Goal: Task Accomplishment & Management: Complete application form

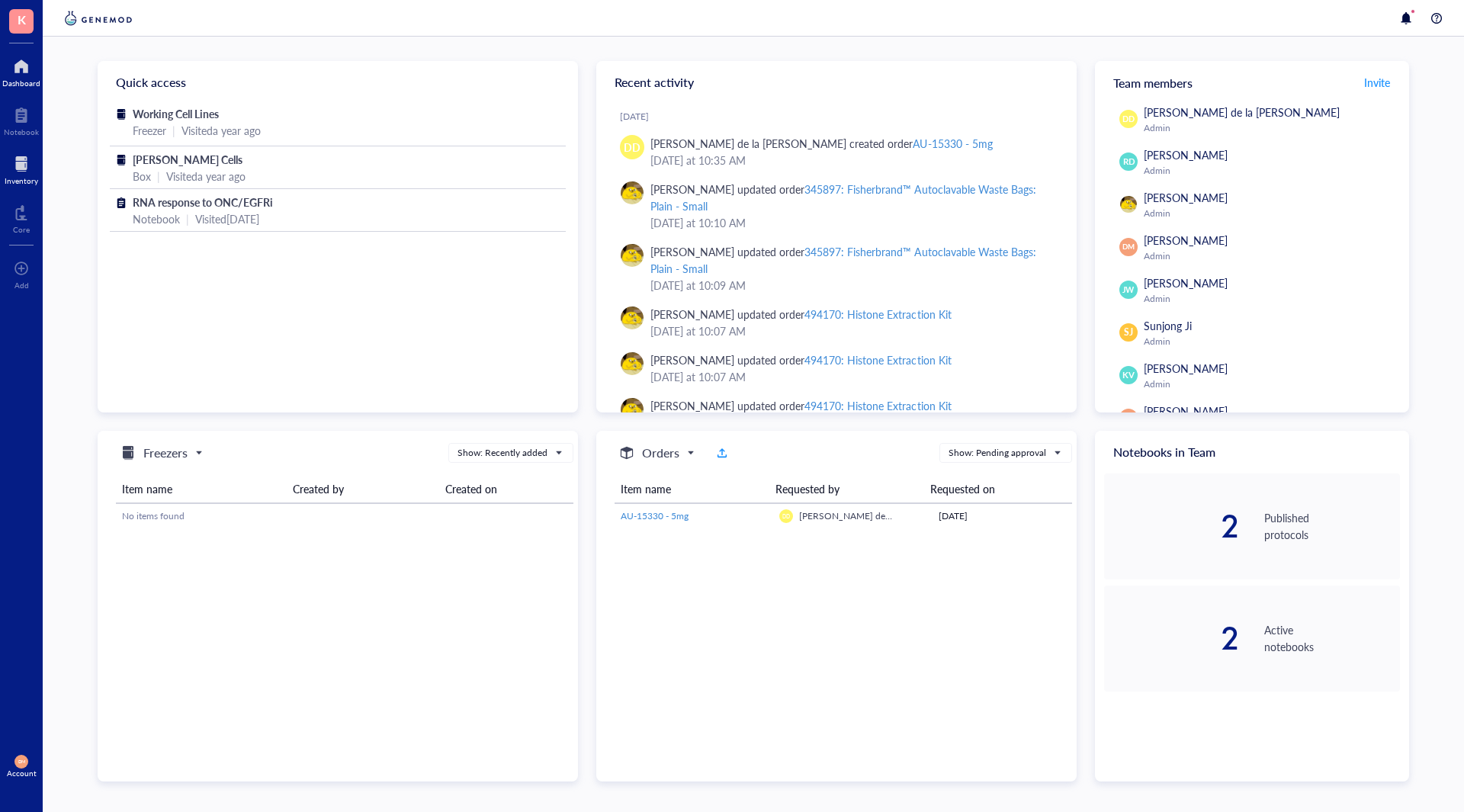
click at [15, 164] on div at bounding box center [22, 163] width 34 height 25
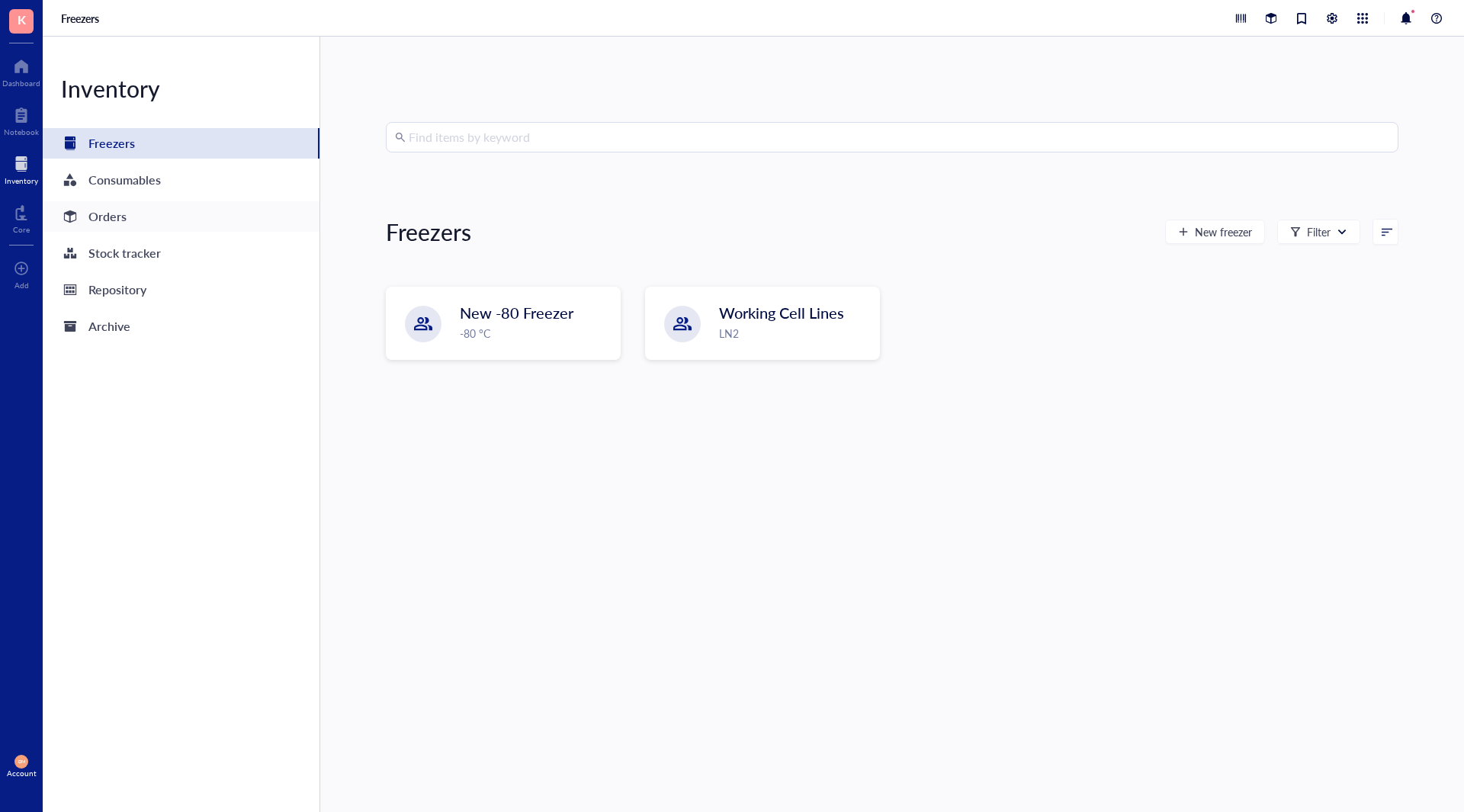
click at [112, 218] on div "Orders" at bounding box center [107, 217] width 39 height 22
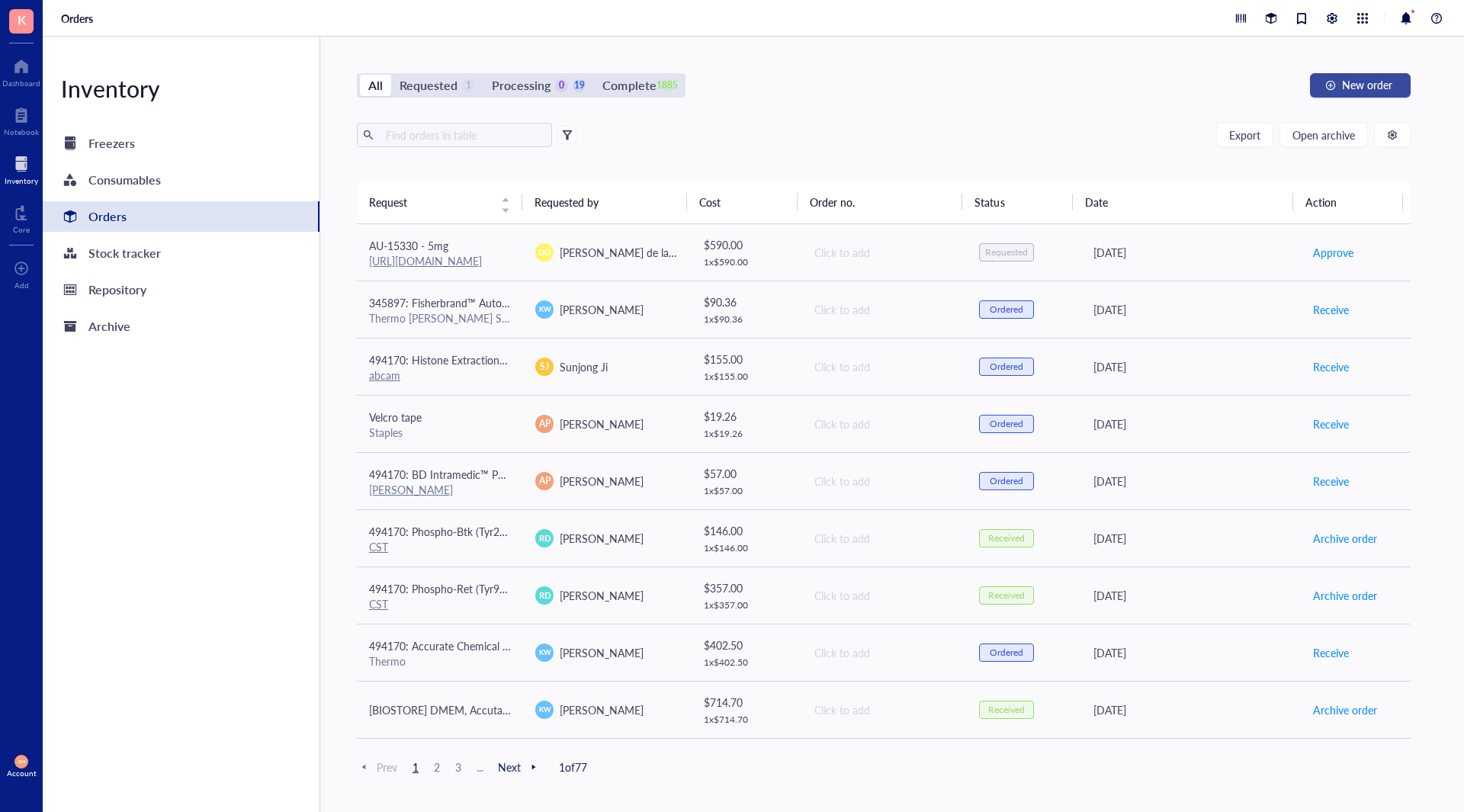
click at [1363, 78] on span "New order" at bounding box center [1367, 84] width 50 height 12
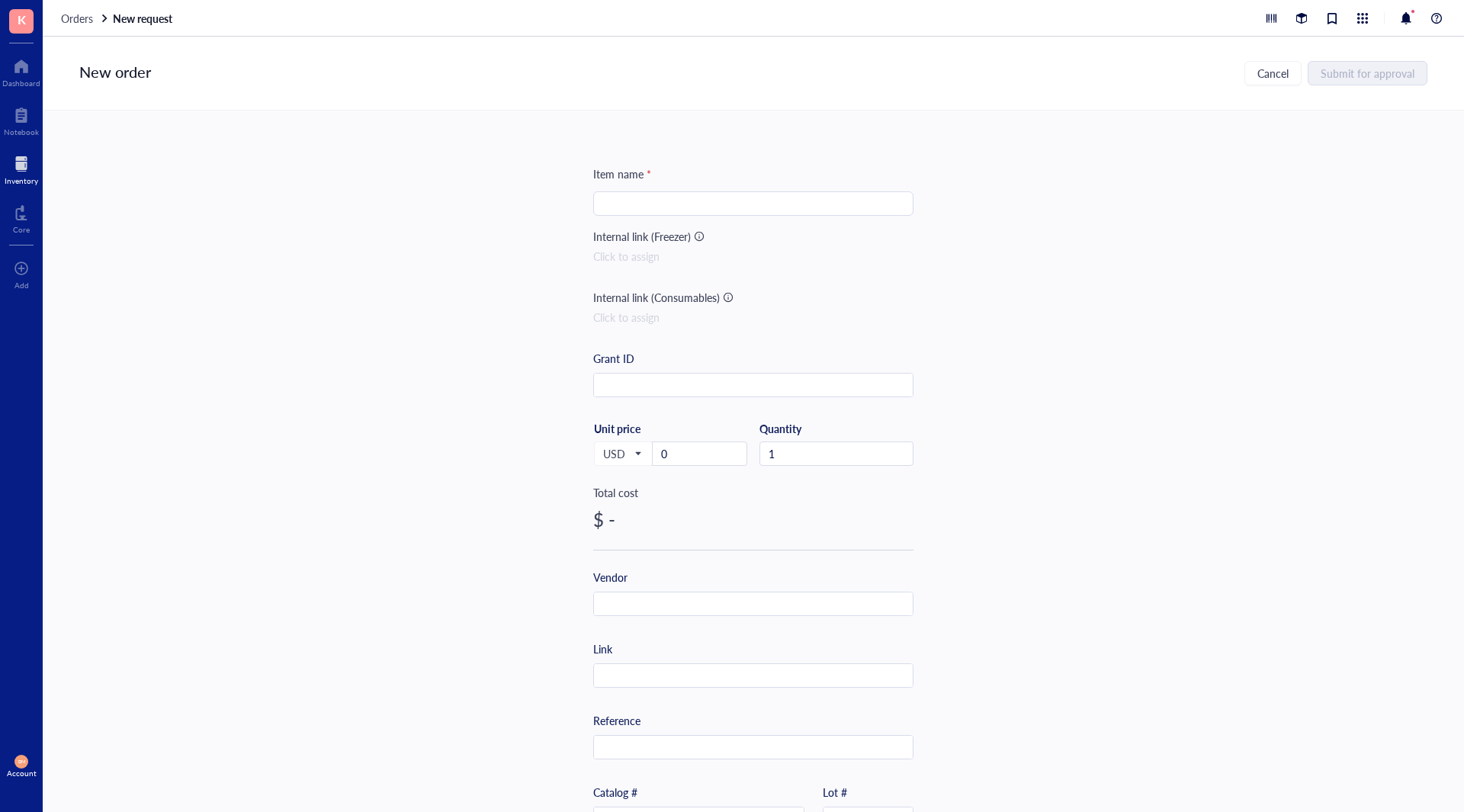
click at [643, 204] on input "search" at bounding box center [753, 203] width 302 height 23
paste input "Duolink® In Situ Mounting Medium with DAPI"
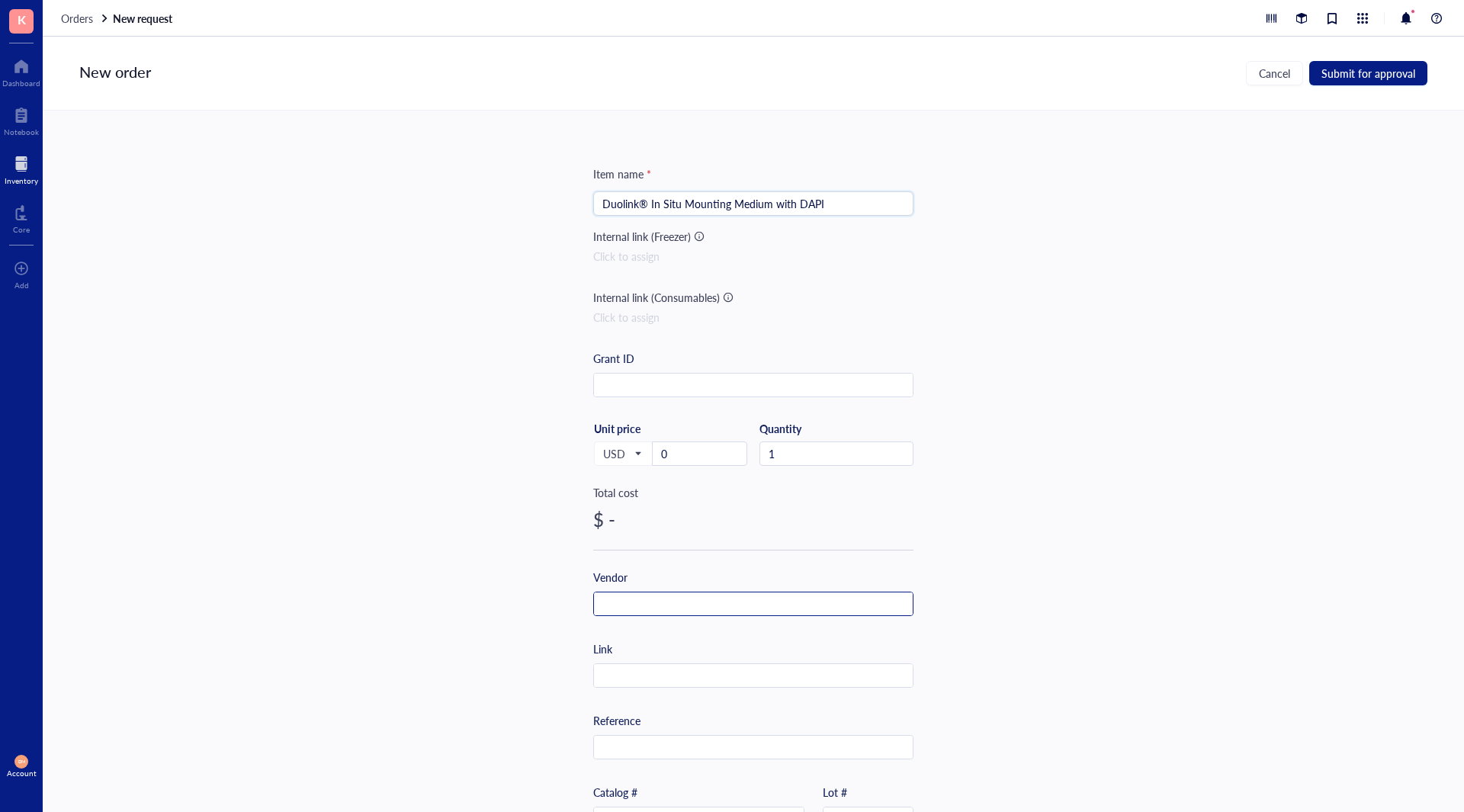
type input "Duolink® In Situ Mounting Medium with DAPI"
click at [689, 612] on input "text" at bounding box center [754, 604] width 319 height 25
type input "Millipore Sigma"
click at [636, 666] on input "text" at bounding box center [754, 677] width 319 height 25
paste input "[URL][DOMAIN_NAME]"
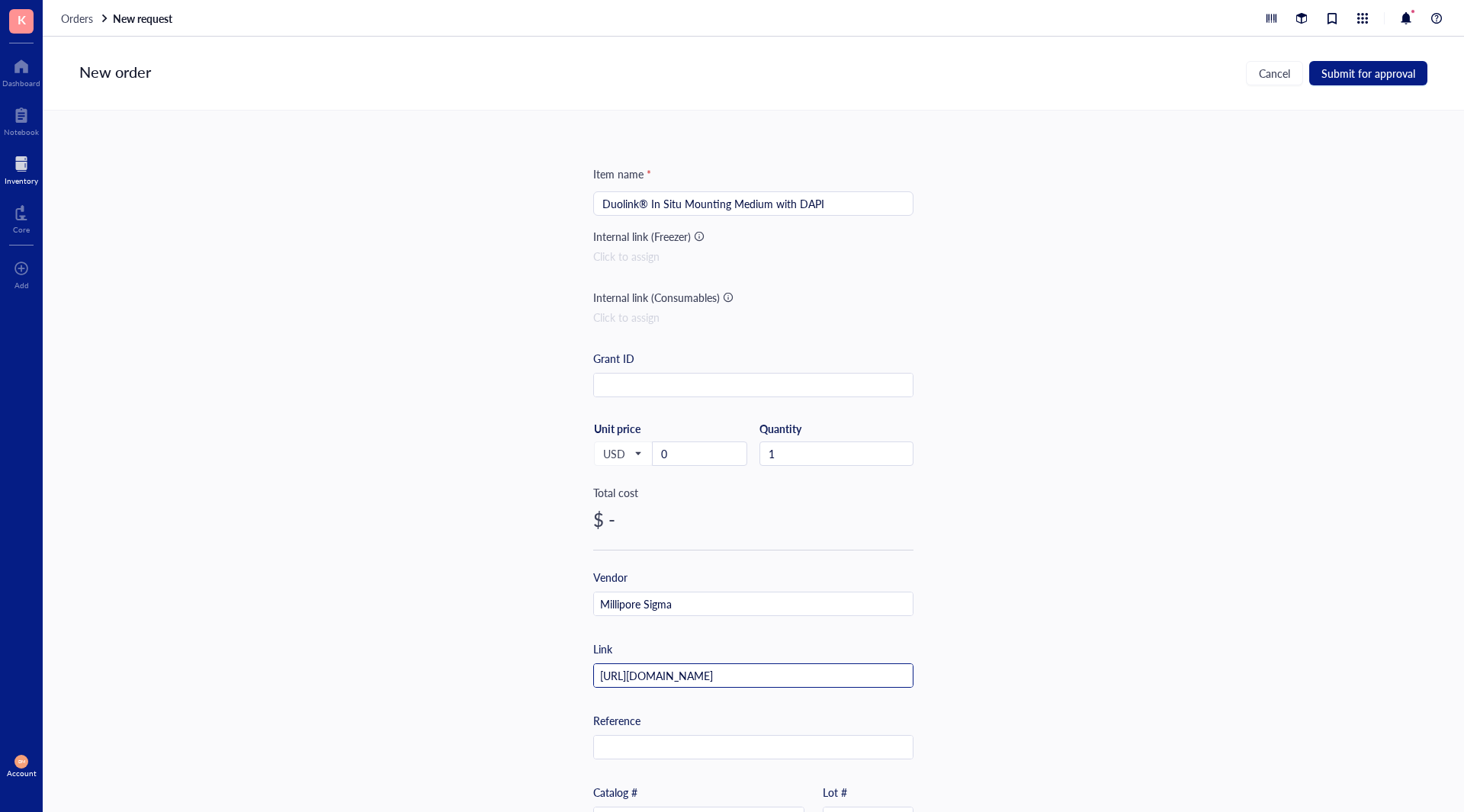
scroll to position [0, 2]
type input "[URL][DOMAIN_NAME]"
click at [1138, 601] on div "Item name * Duolink® In Situ Mounting Medium with DAPI Internal link (Freezer) …" at bounding box center [753, 461] width 1421 height 701
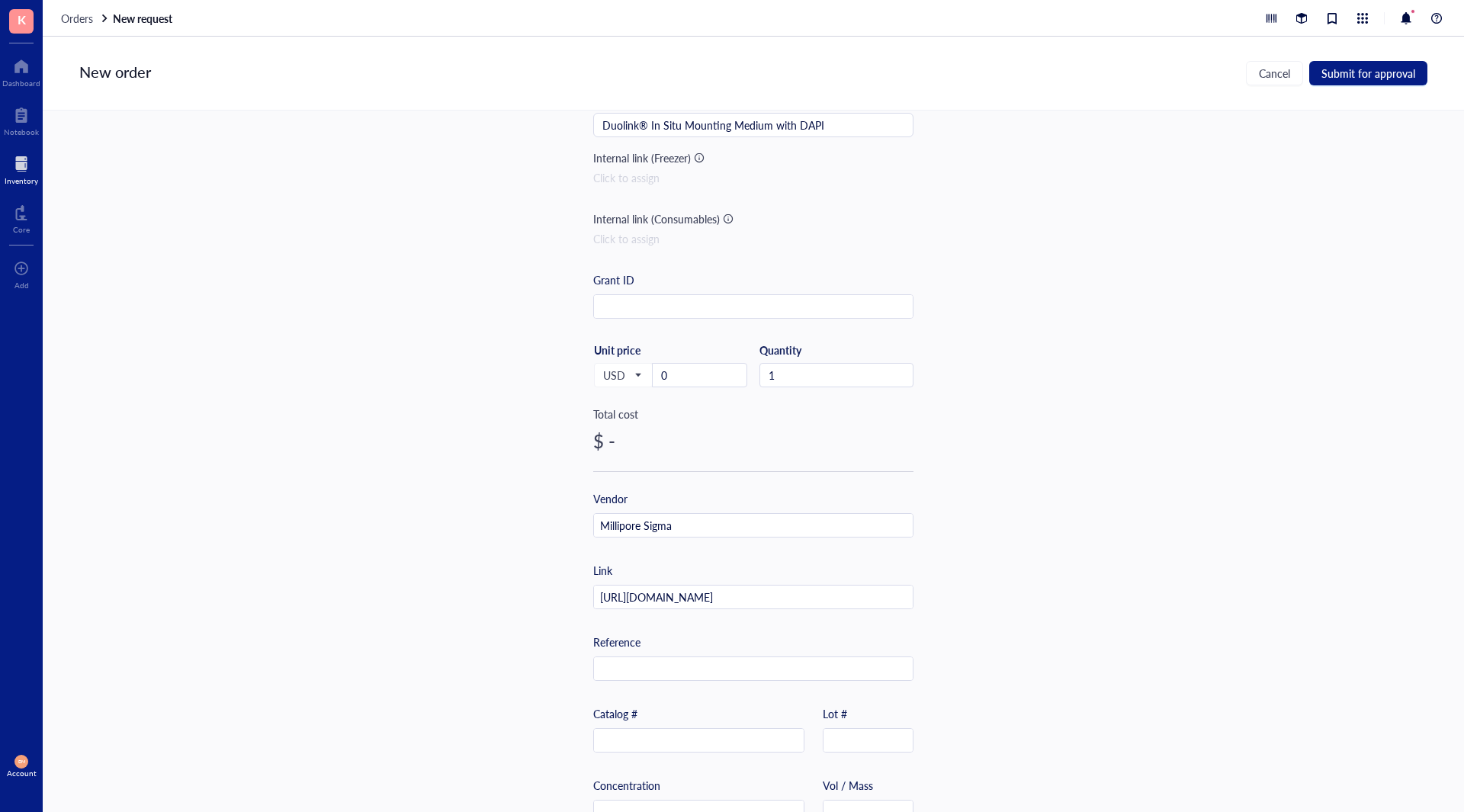
scroll to position [204, 0]
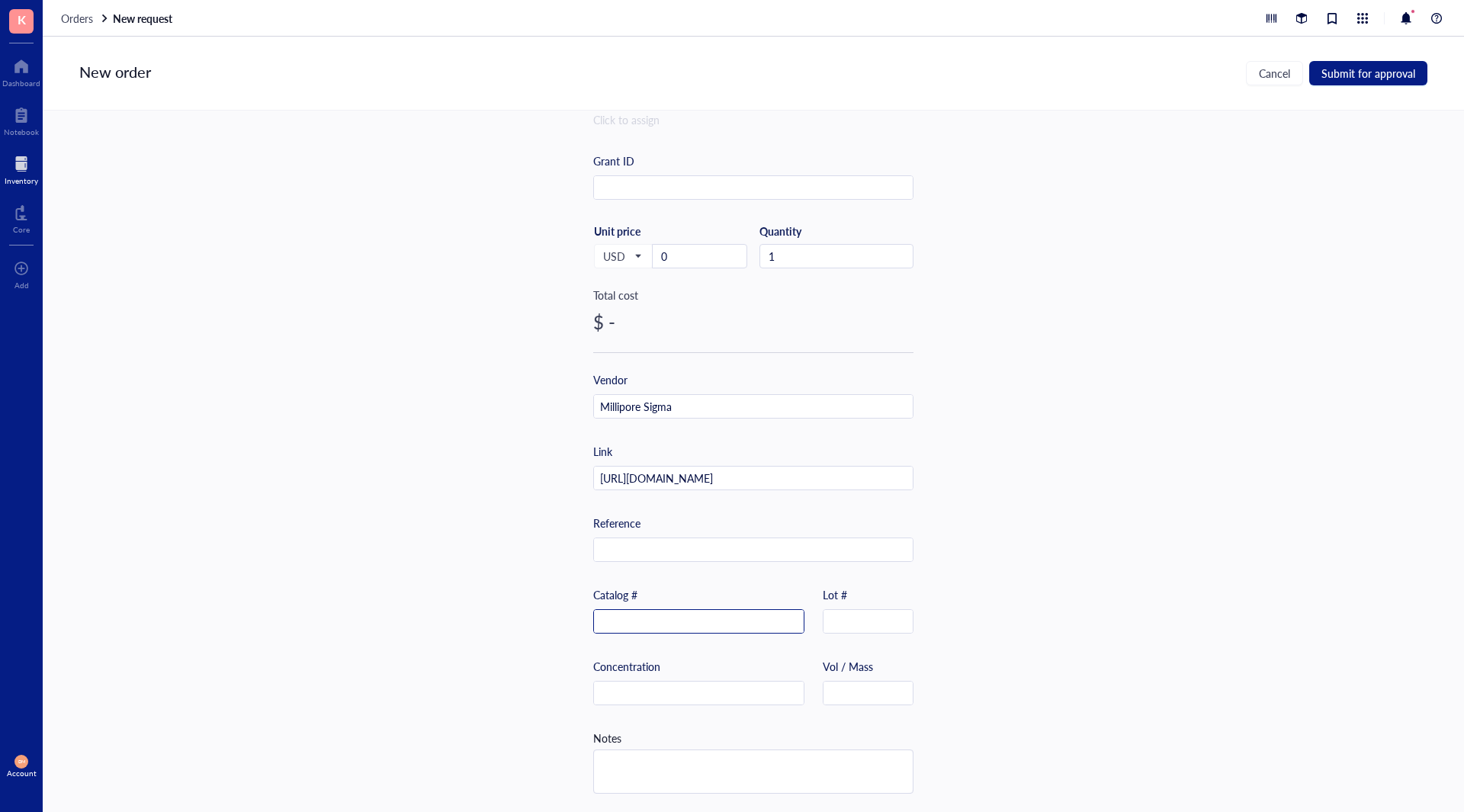
click at [631, 625] on input "text" at bounding box center [699, 622] width 210 height 25
paste input "DUO82040"
type input "DUO82040"
click at [848, 704] on div "Concentration Vol / Mass" at bounding box center [754, 693] width 320 height 71
click at [854, 690] on input "text" at bounding box center [869, 693] width 89 height 25
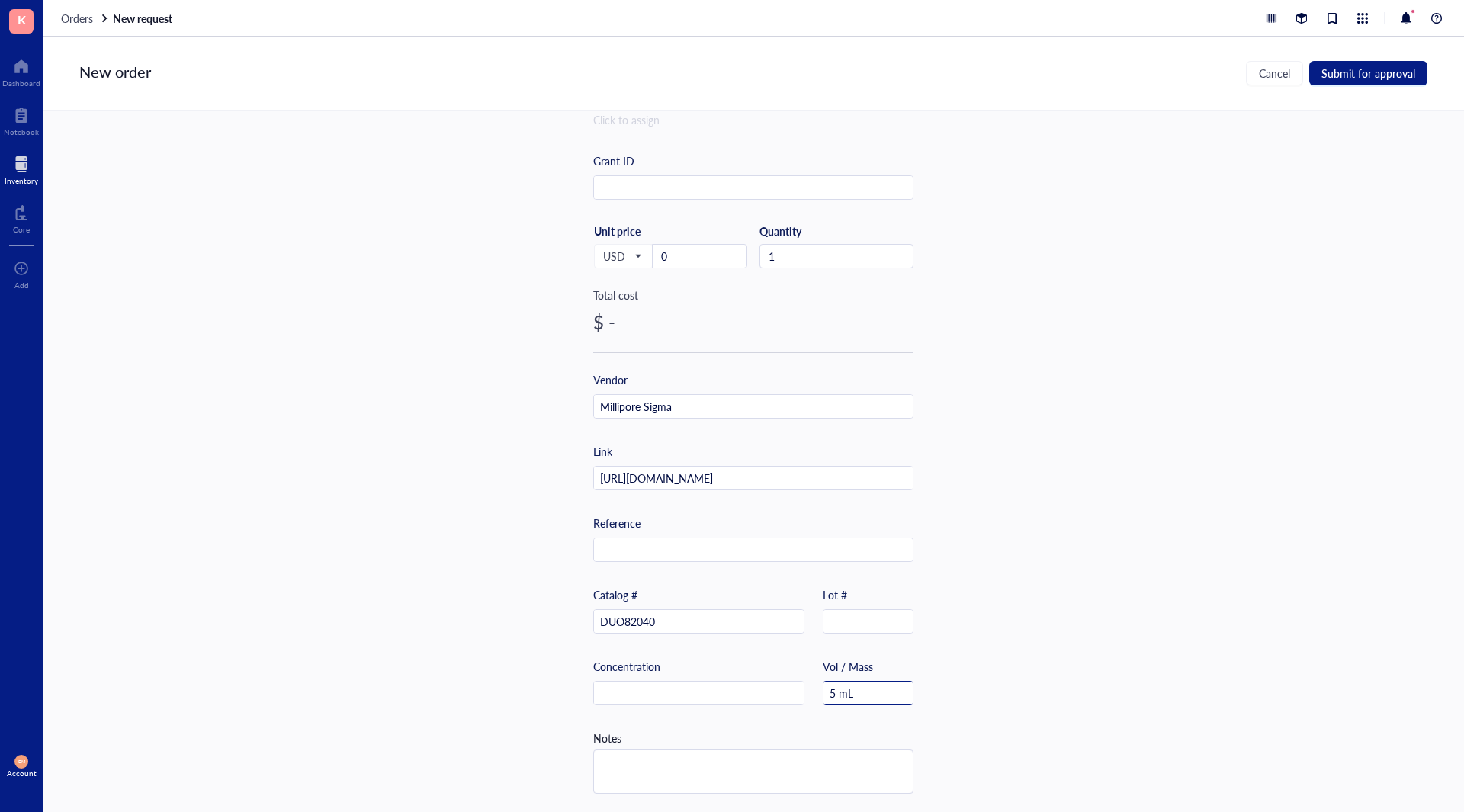
type input "5 mL"
click at [984, 456] on div "Item name * Duolink® In Situ Mounting Medium with DAPI Internal link (Freezer) …" at bounding box center [753, 461] width 1421 height 701
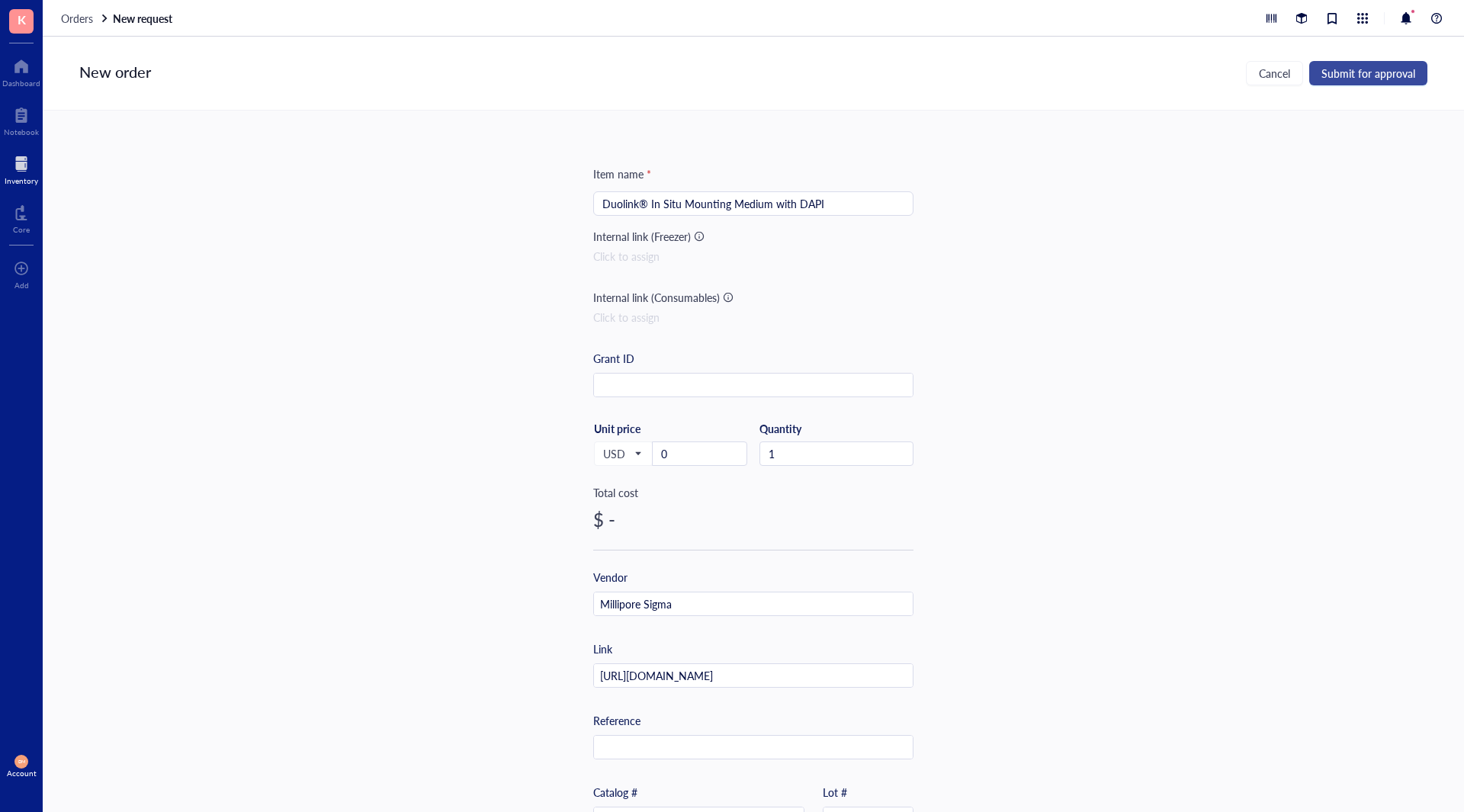
click at [1398, 72] on span "Submit for approval" at bounding box center [1368, 73] width 94 height 12
